Goal: Task Accomplishment & Management: Use online tool/utility

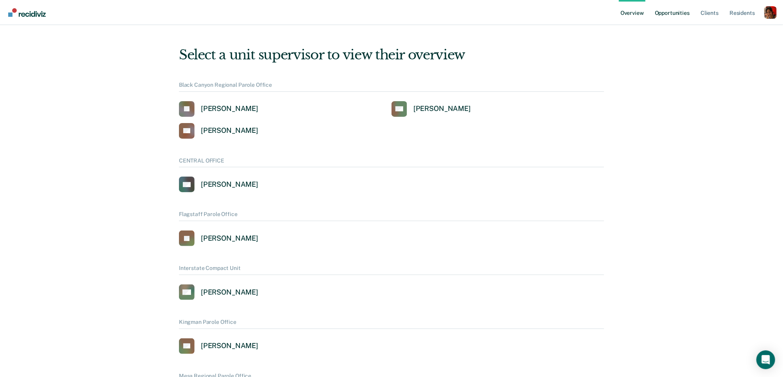
click at [684, 14] on link "Opportunities" at bounding box center [672, 12] width 38 height 25
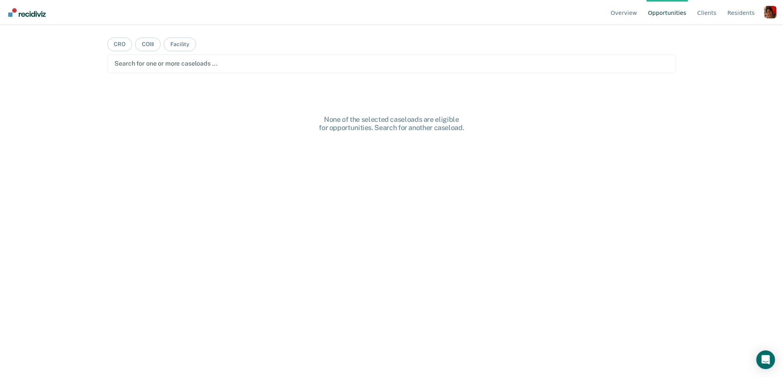
click at [775, 16] on div "Profile dropdown button" at bounding box center [770, 12] width 13 height 13
click at [735, 34] on link "Profile" at bounding box center [739, 36] width 50 height 7
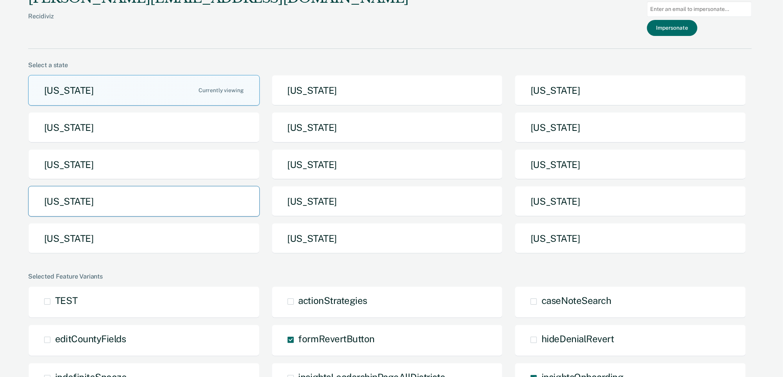
scroll to position [12, 0]
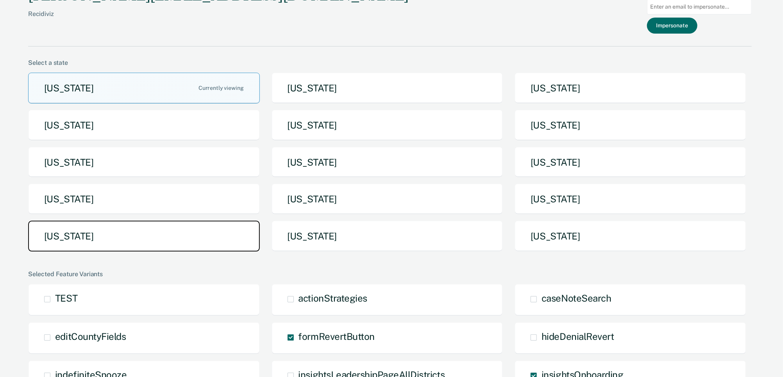
click at [199, 226] on button "Tennessee" at bounding box center [144, 236] width 232 height 31
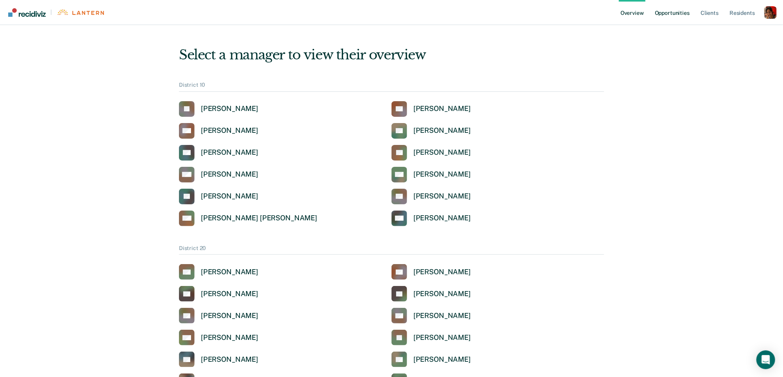
click at [673, 19] on link "Opportunities" at bounding box center [672, 12] width 38 height 25
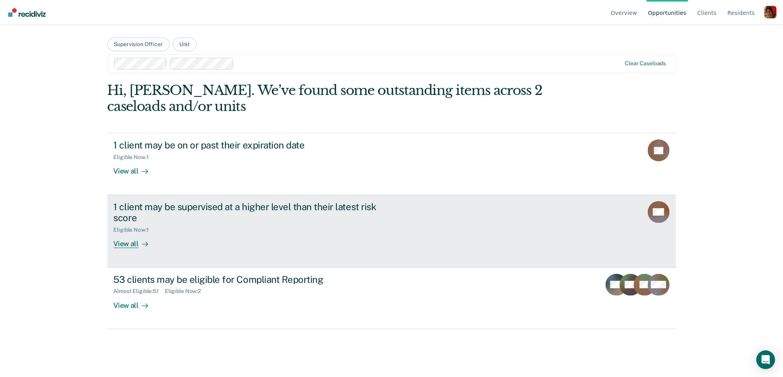
click at [179, 219] on div "1 client may be supervised at a higher level than their latest risk score" at bounding box center [251, 212] width 274 height 23
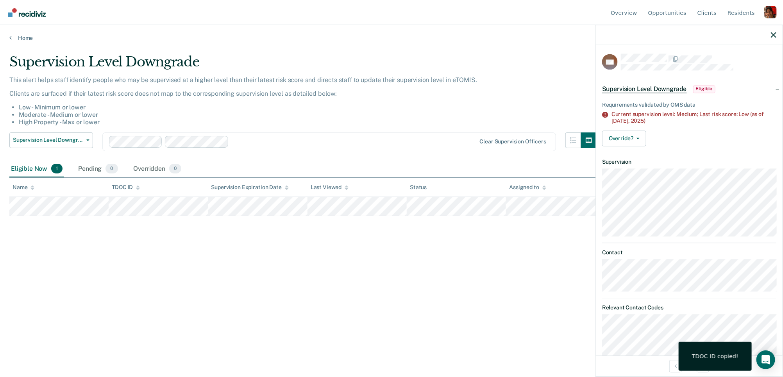
scroll to position [33, 0]
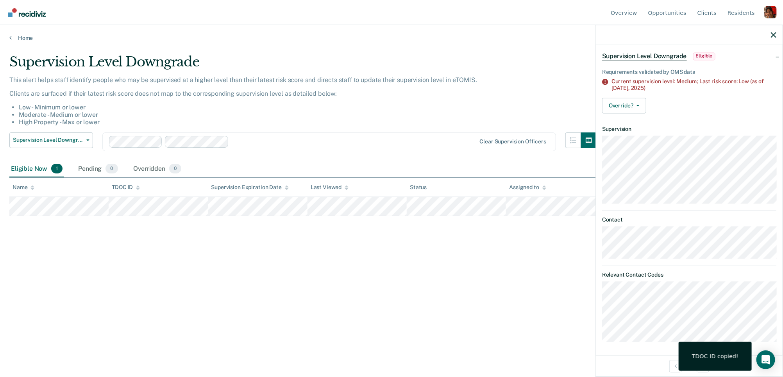
click at [54, 73] on div "Supervision Level Downgrade" at bounding box center [302, 65] width 587 height 22
click at [15, 33] on div "Home" at bounding box center [391, 33] width 783 height 16
click at [10, 33] on div "Home" at bounding box center [391, 33] width 783 height 16
click at [13, 38] on link "Home" at bounding box center [391, 37] width 764 height 7
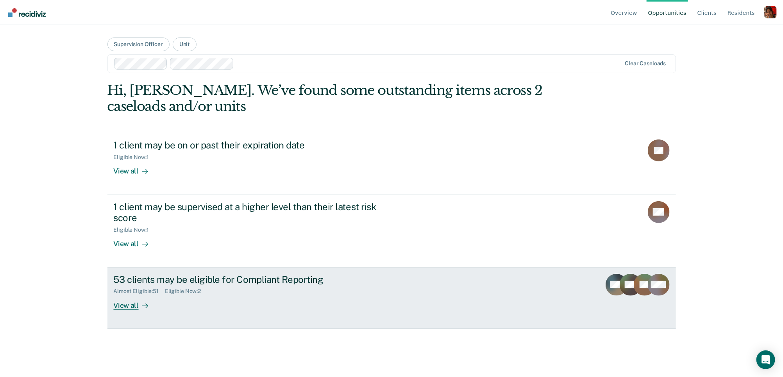
click at [128, 274] on div "53 clients may be eligible for Compliant Reporting" at bounding box center [251, 279] width 274 height 11
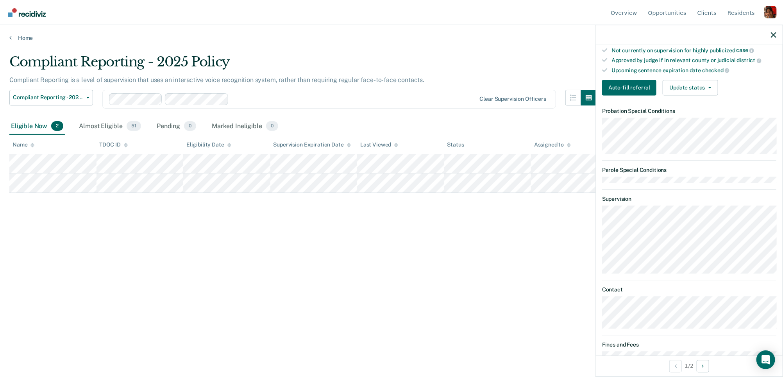
scroll to position [298, 0]
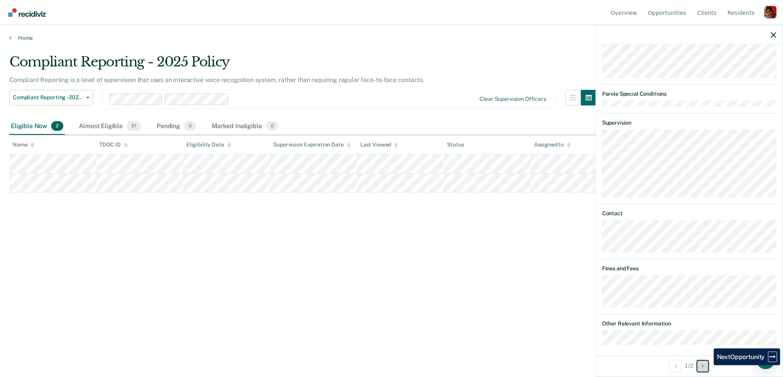
click at [708, 365] on button "Next Opportunity" at bounding box center [703, 366] width 13 height 13
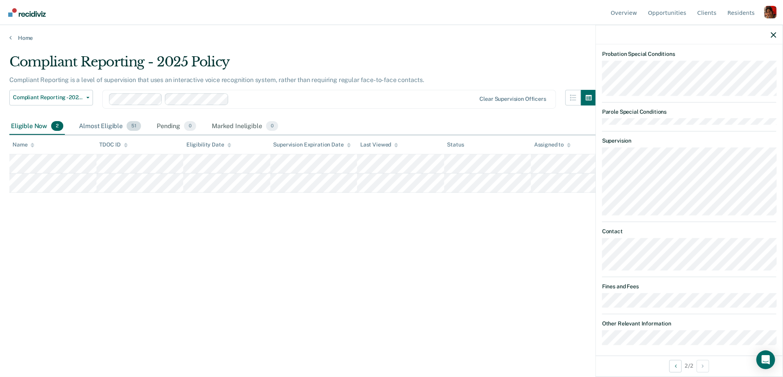
click at [124, 124] on div "Almost Eligible 51" at bounding box center [109, 126] width 65 height 17
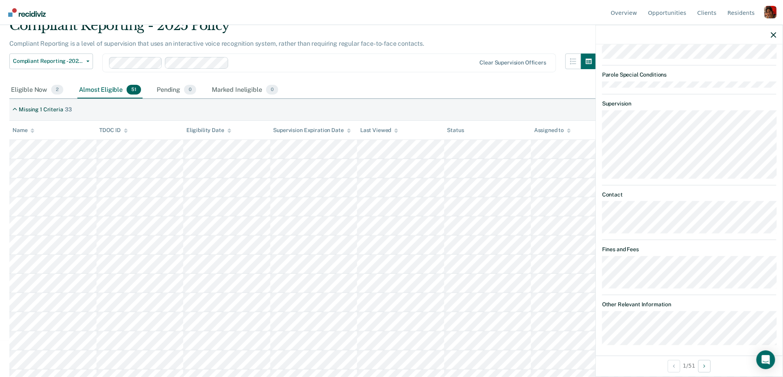
scroll to position [38, 0]
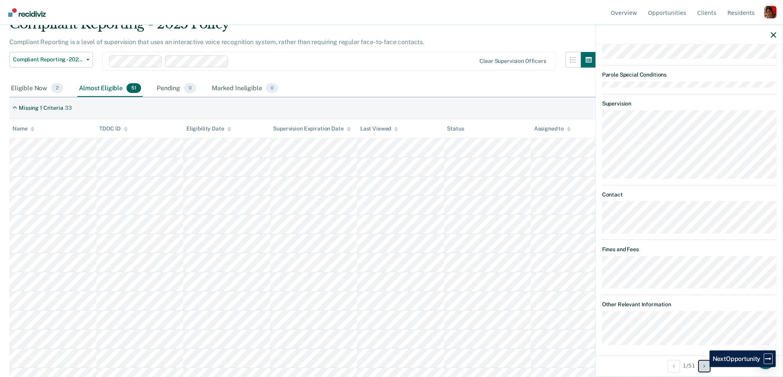
click at [704, 367] on icon "Next Opportunity" at bounding box center [705, 365] width 2 height 5
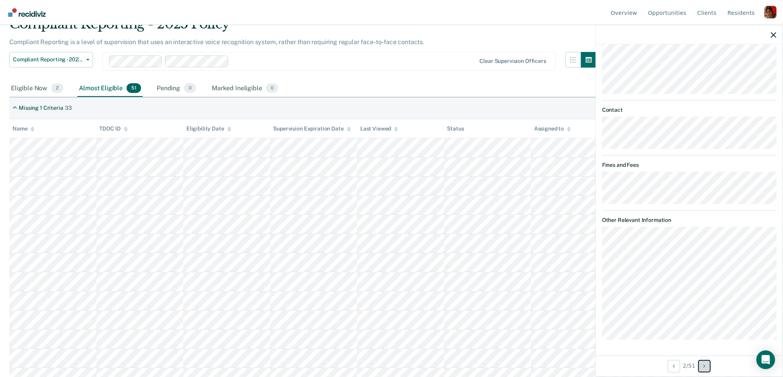
scroll to position [0, 0]
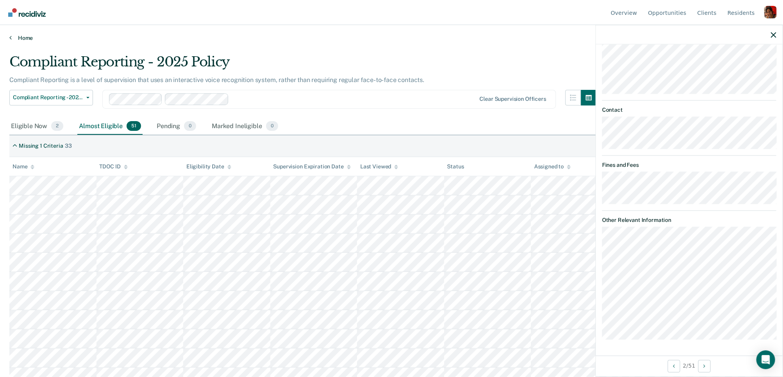
click at [9, 38] on icon at bounding box center [10, 37] width 2 height 6
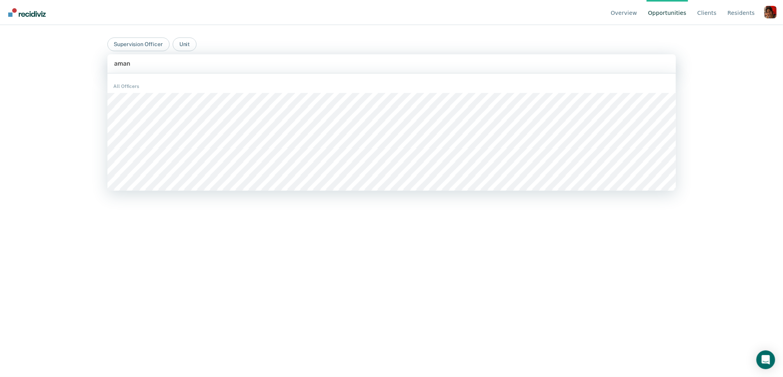
type input "amand"
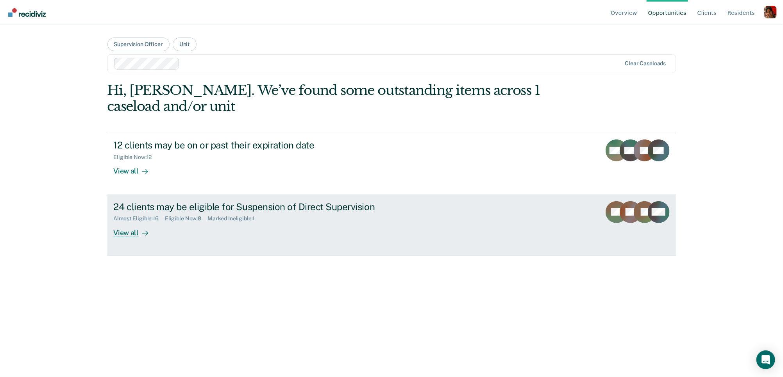
click at [127, 228] on div "View all" at bounding box center [136, 229] width 44 height 15
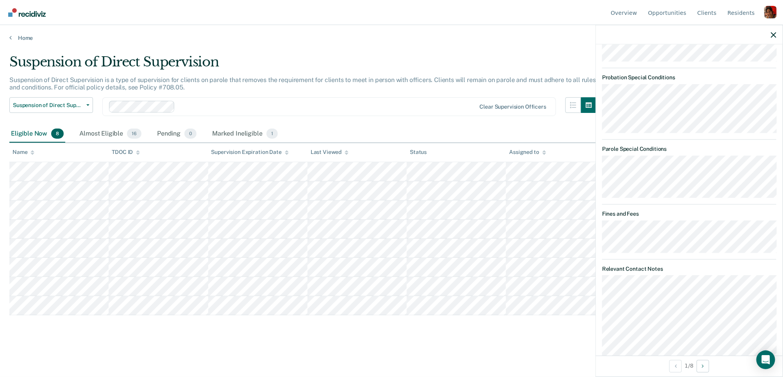
scroll to position [436, 0]
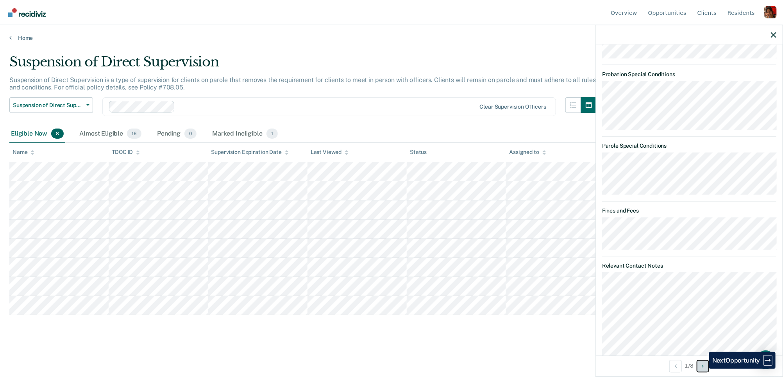
click at [703, 368] on icon "Next Opportunity" at bounding box center [703, 365] width 2 height 5
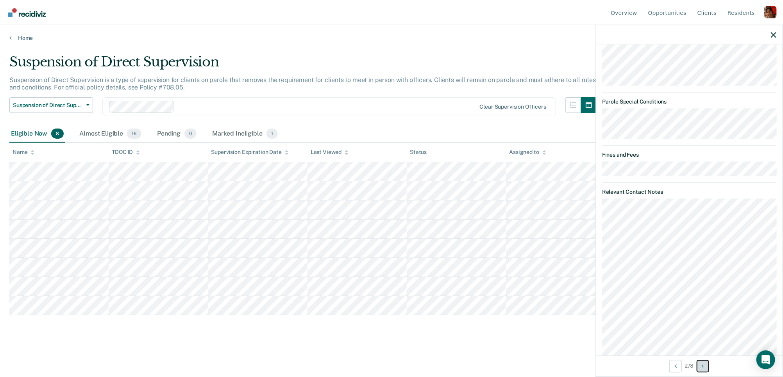
scroll to position [611, 0]
click at [704, 369] on button "Next Opportunity" at bounding box center [703, 366] width 13 height 13
click at [702, 365] on button "Next Opportunity" at bounding box center [703, 366] width 13 height 13
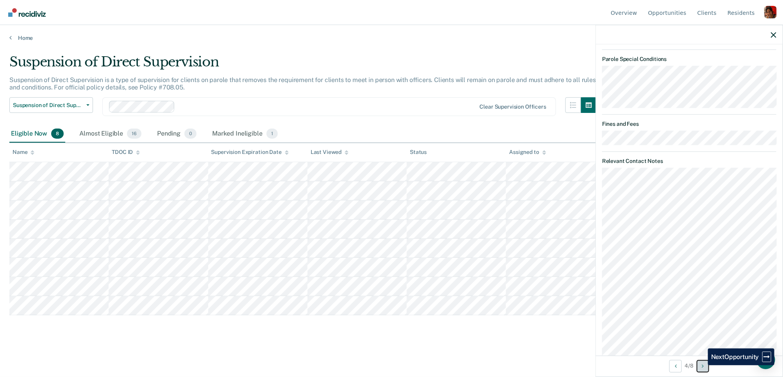
click at [702, 365] on button "Next Opportunity" at bounding box center [703, 366] width 13 height 13
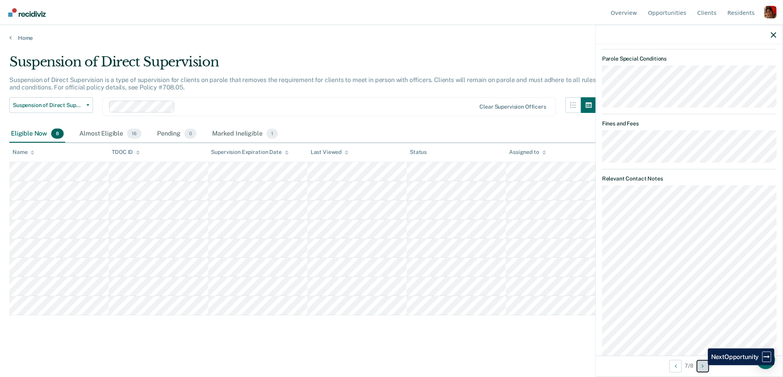
click at [702, 365] on button "Next Opportunity" at bounding box center [703, 366] width 13 height 13
